Goal: Task Accomplishment & Management: Use online tool/utility

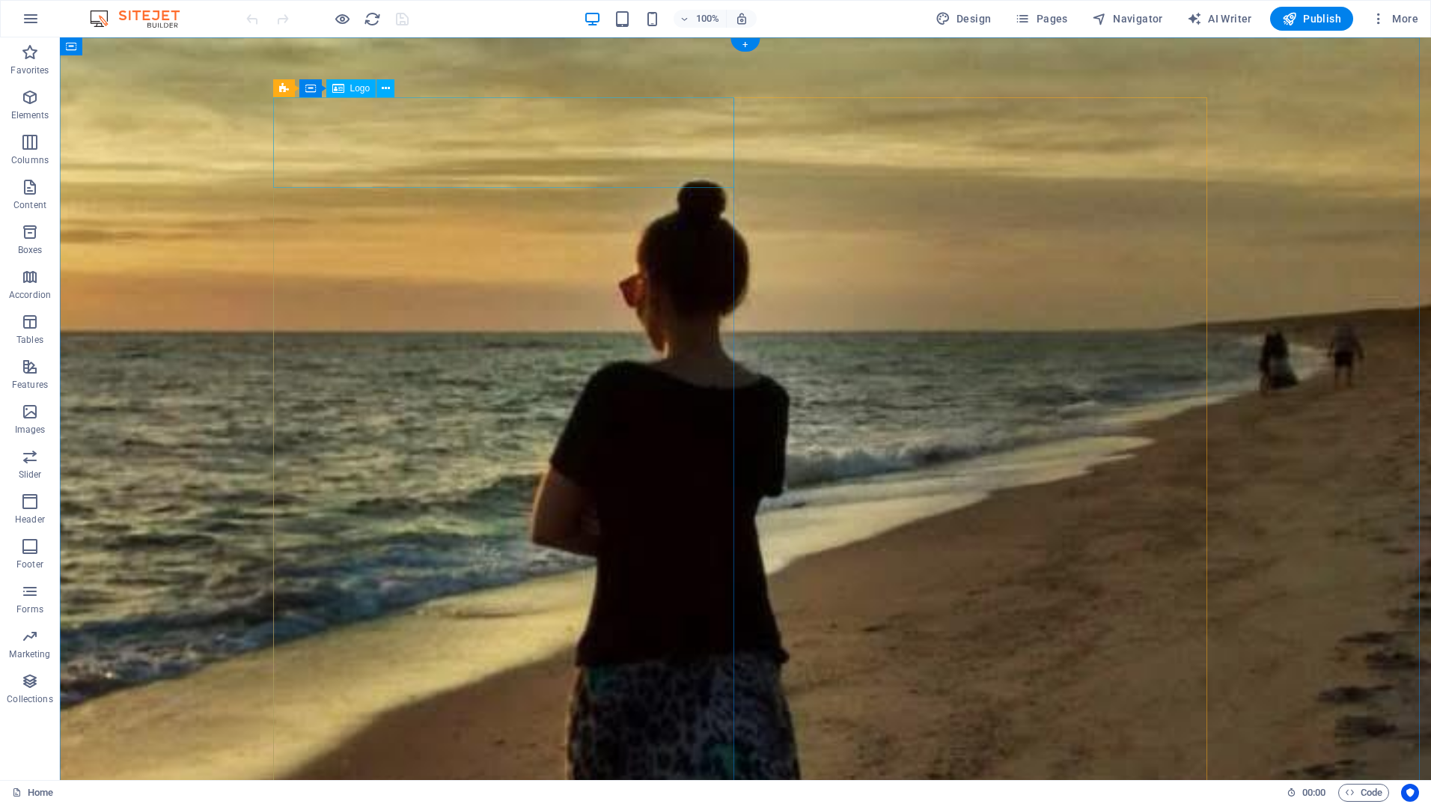
select select "px"
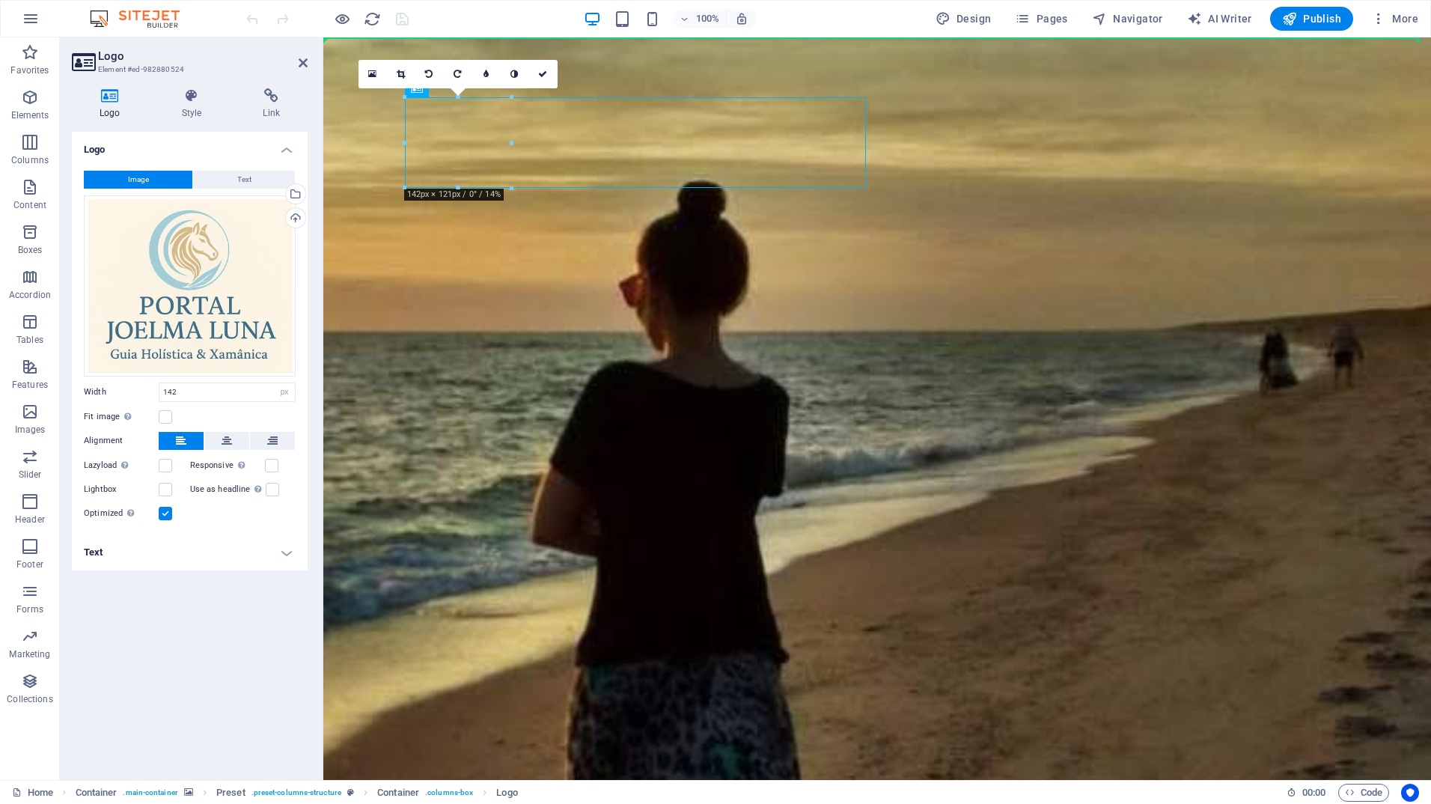
drag, startPoint x: 466, startPoint y: 152, endPoint x: -222, endPoint y: 236, distance: 693.0
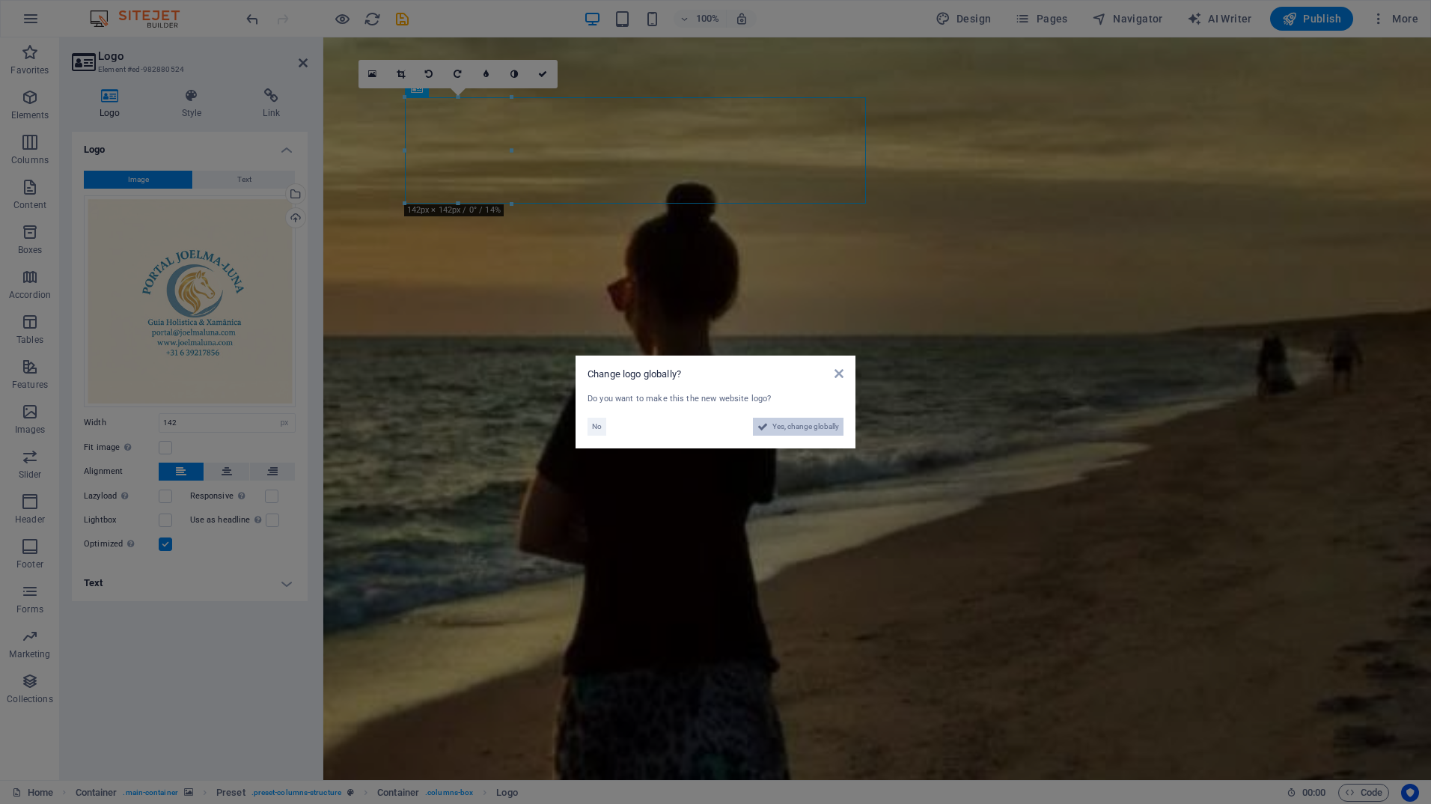
click at [799, 428] on span "Yes, change globally" at bounding box center [805, 427] width 67 height 18
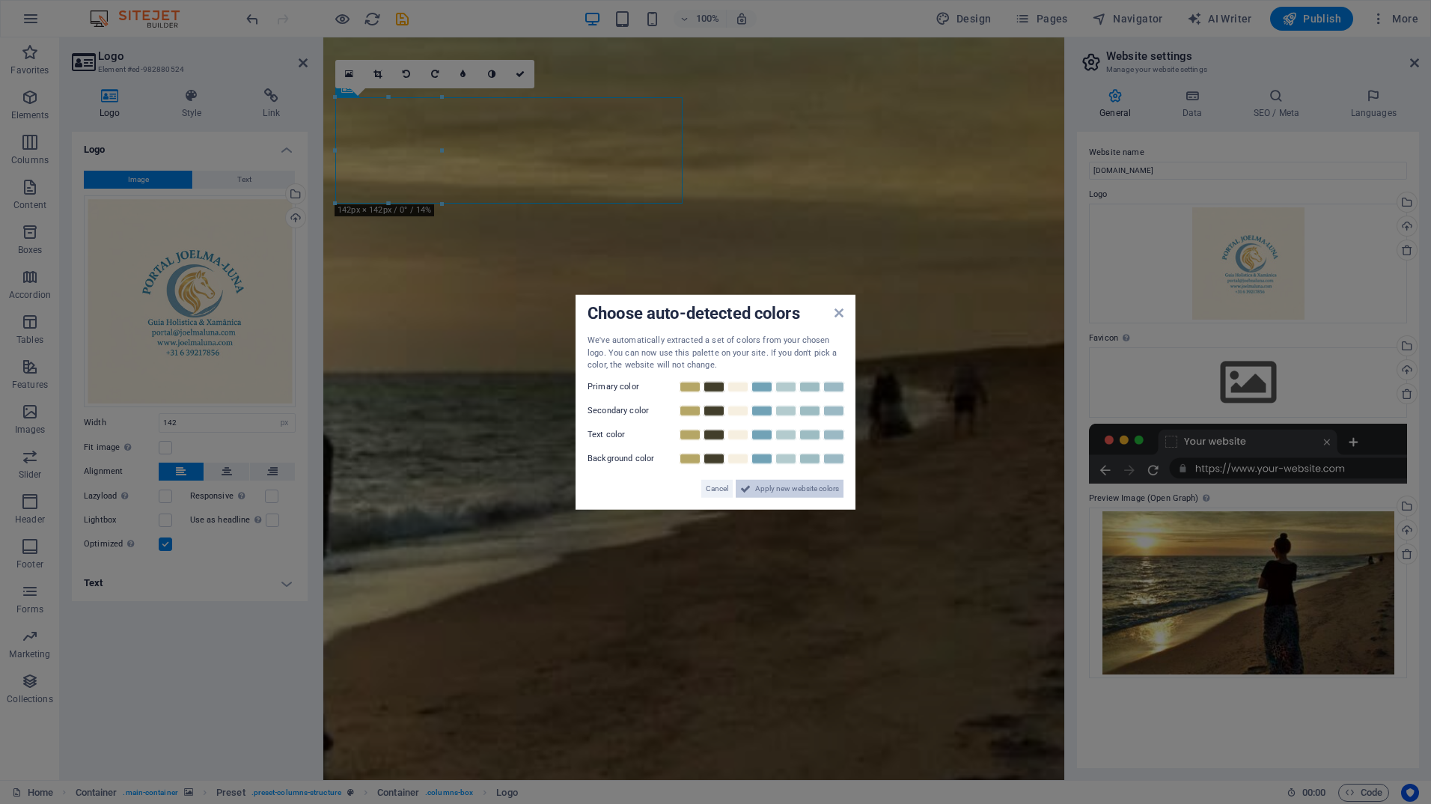
click at [790, 492] on span "Apply new website colors" at bounding box center [797, 488] width 84 height 18
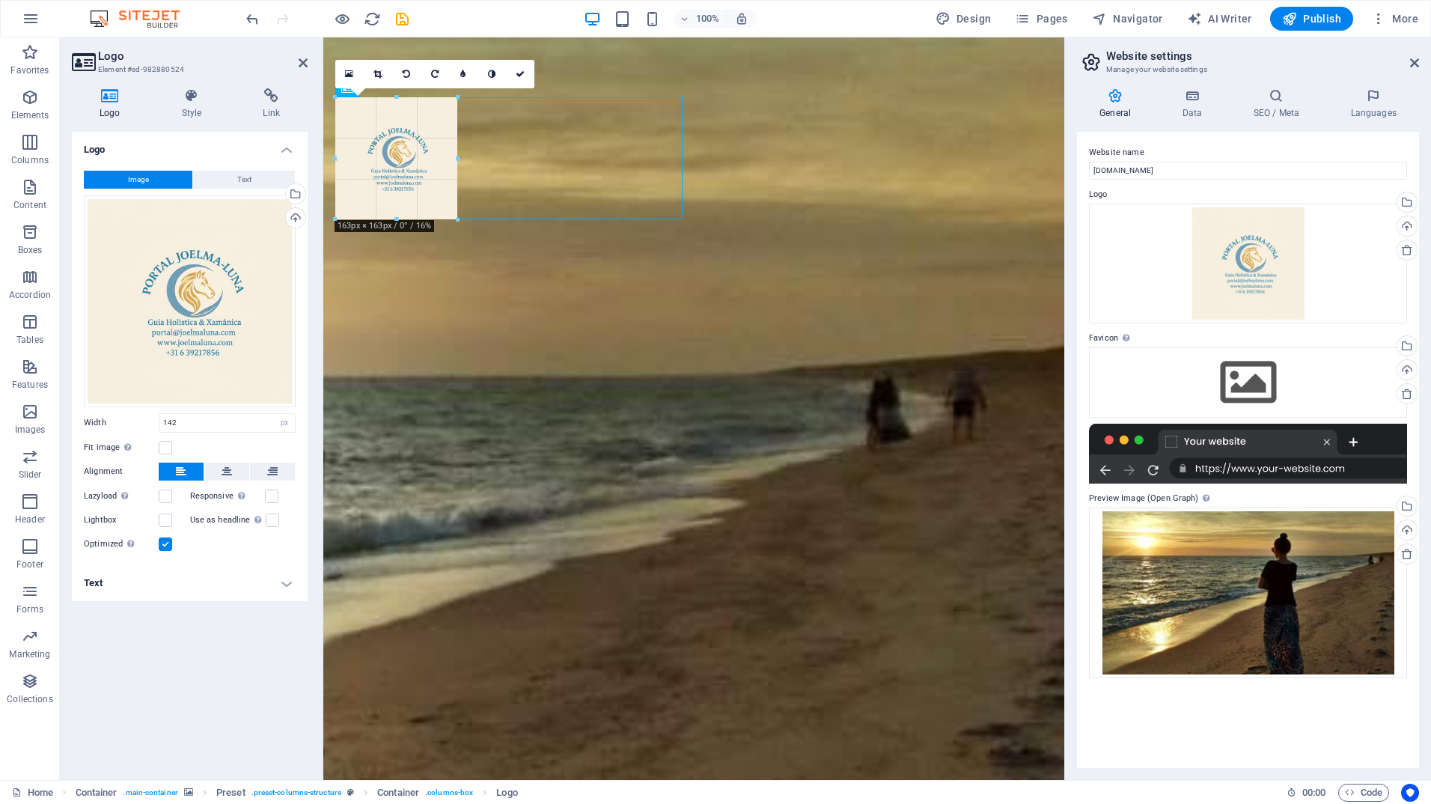
drag, startPoint x: 439, startPoint y: 149, endPoint x: 459, endPoint y: 150, distance: 19.5
drag, startPoint x: 459, startPoint y: 159, endPoint x: 469, endPoint y: 159, distance: 10.5
type input "172"
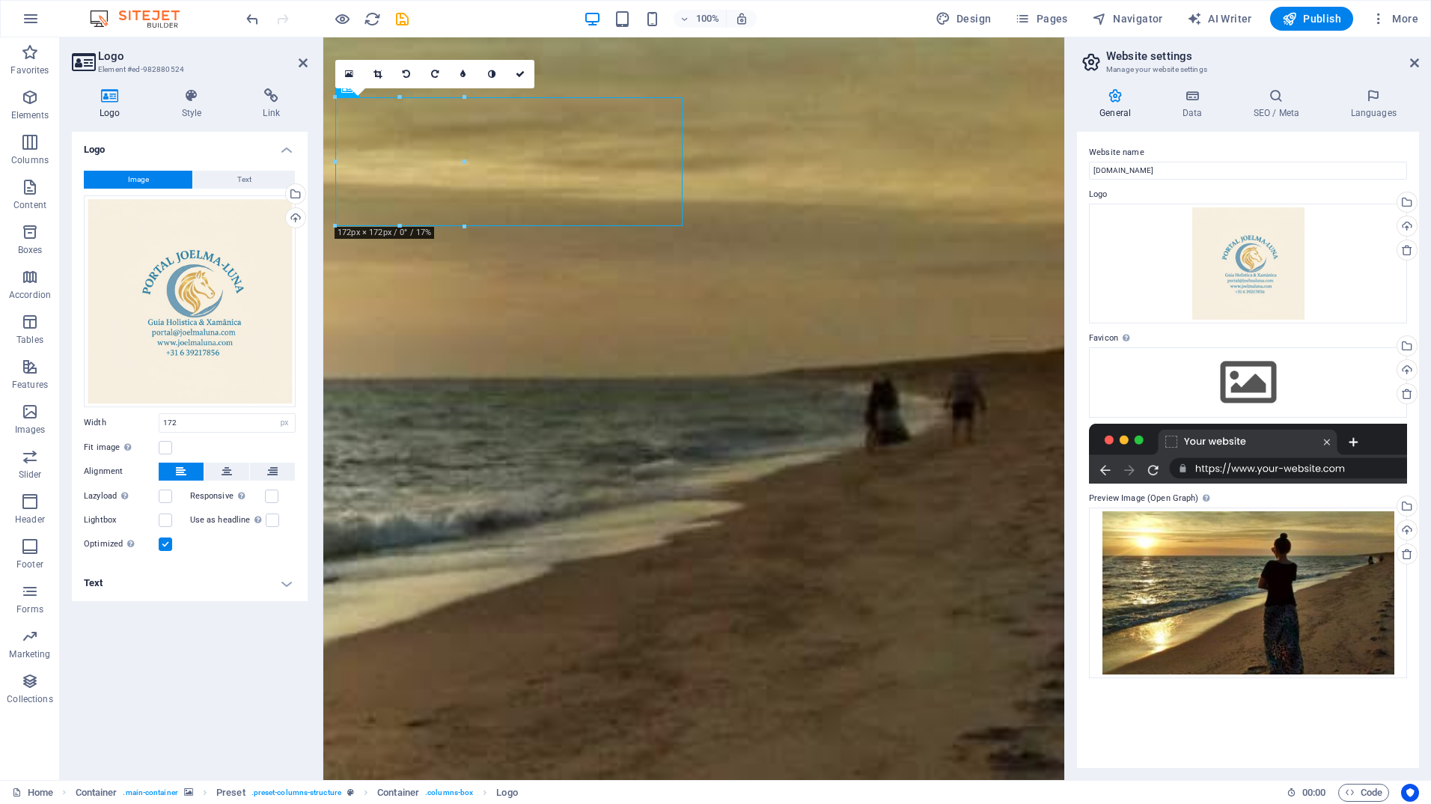
click at [637, 61] on figure at bounding box center [693, 660] width 741 height 1247
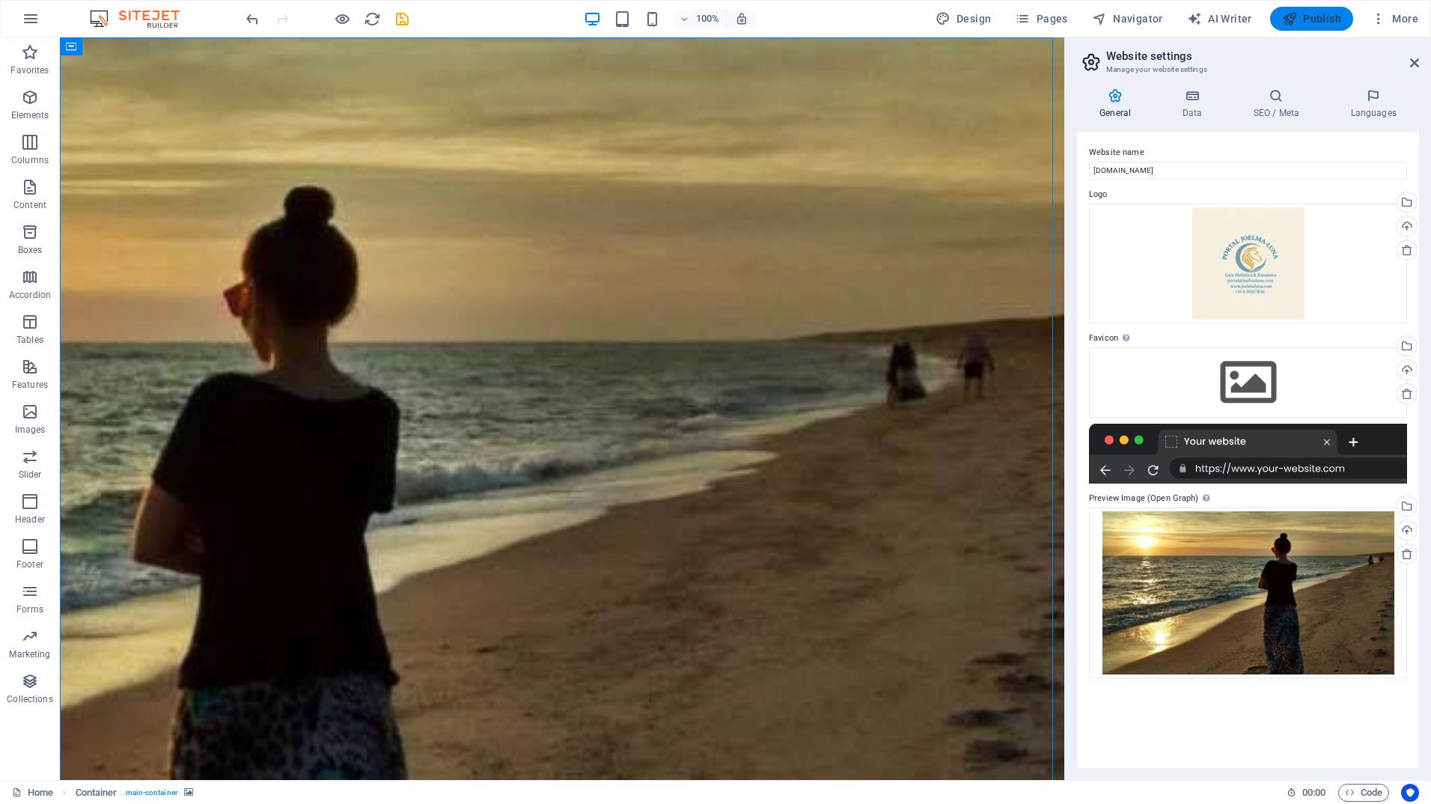
click at [1311, 23] on span "Publish" at bounding box center [1311, 18] width 59 height 15
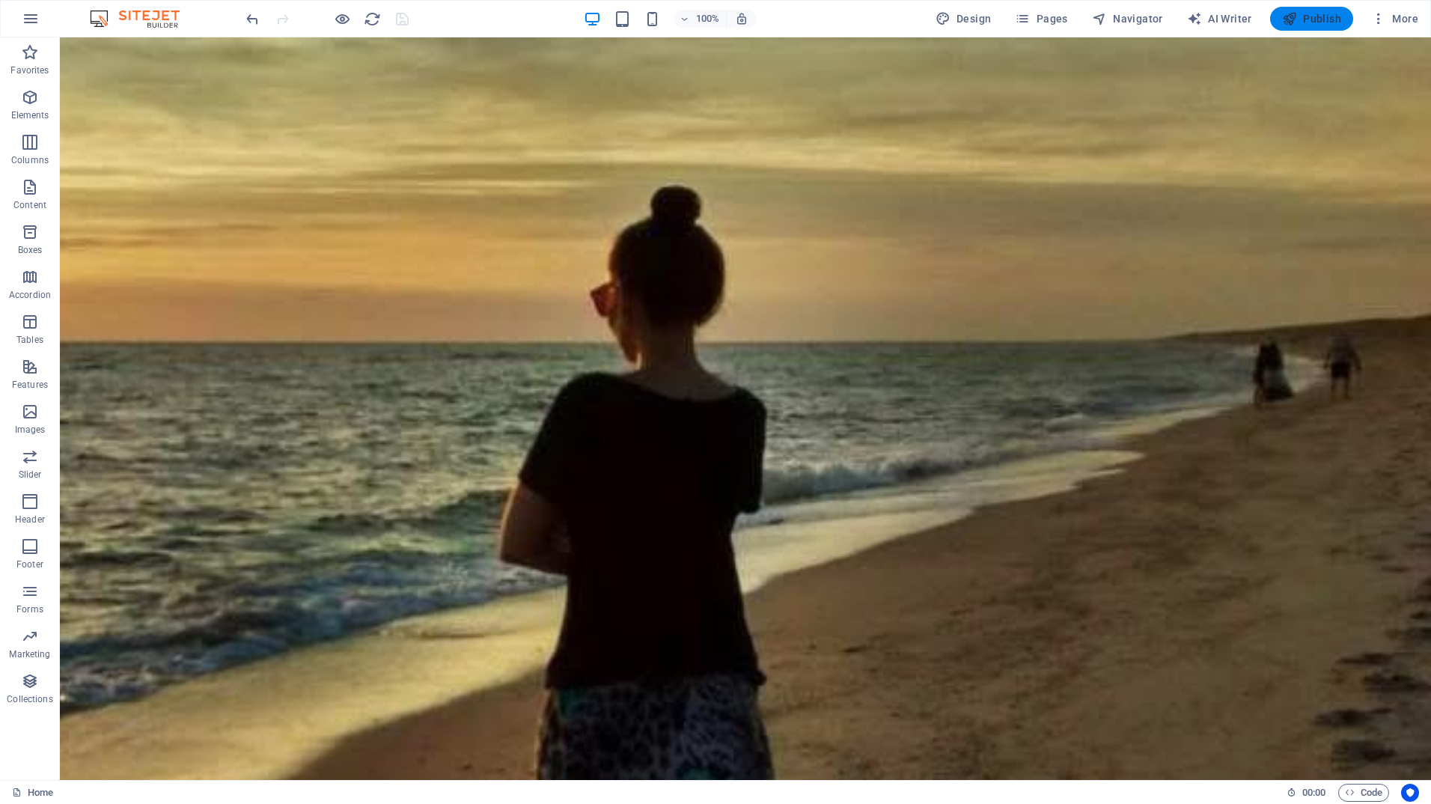
click at [1315, 22] on span "Publish" at bounding box center [1311, 18] width 59 height 15
